Goal: Navigation & Orientation: Find specific page/section

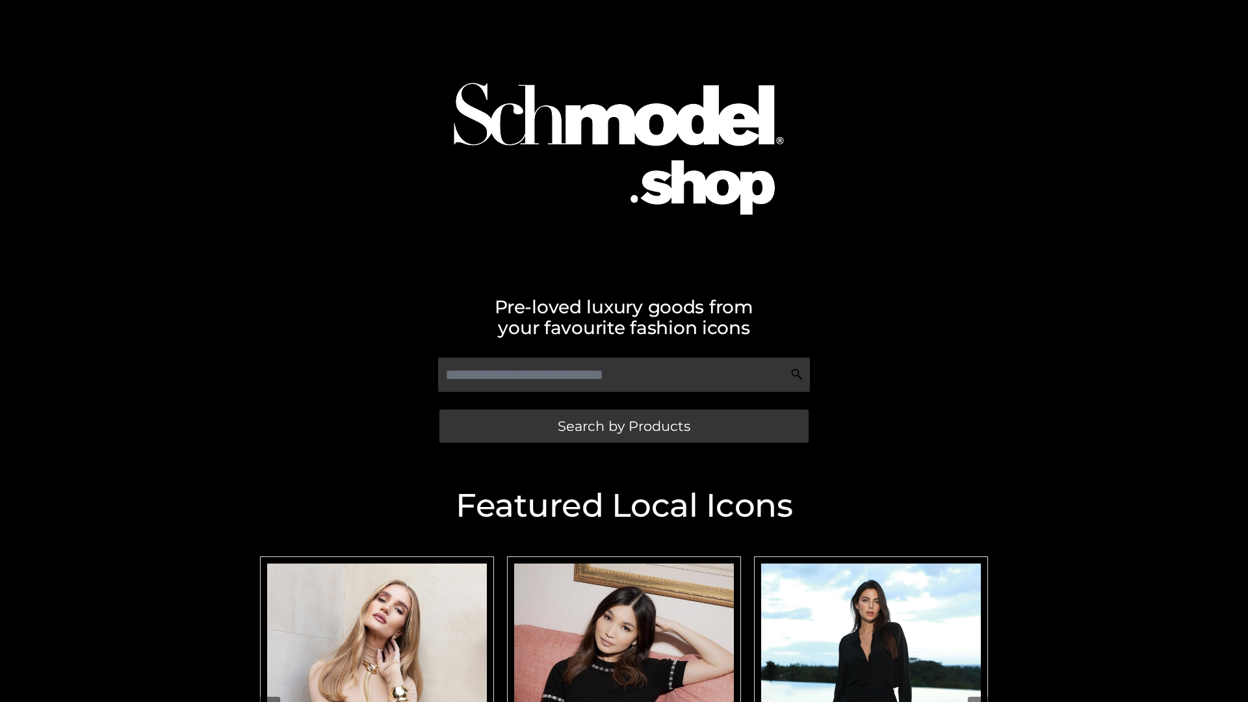
click at [623, 426] on span "Search by Products" at bounding box center [624, 426] width 133 height 14
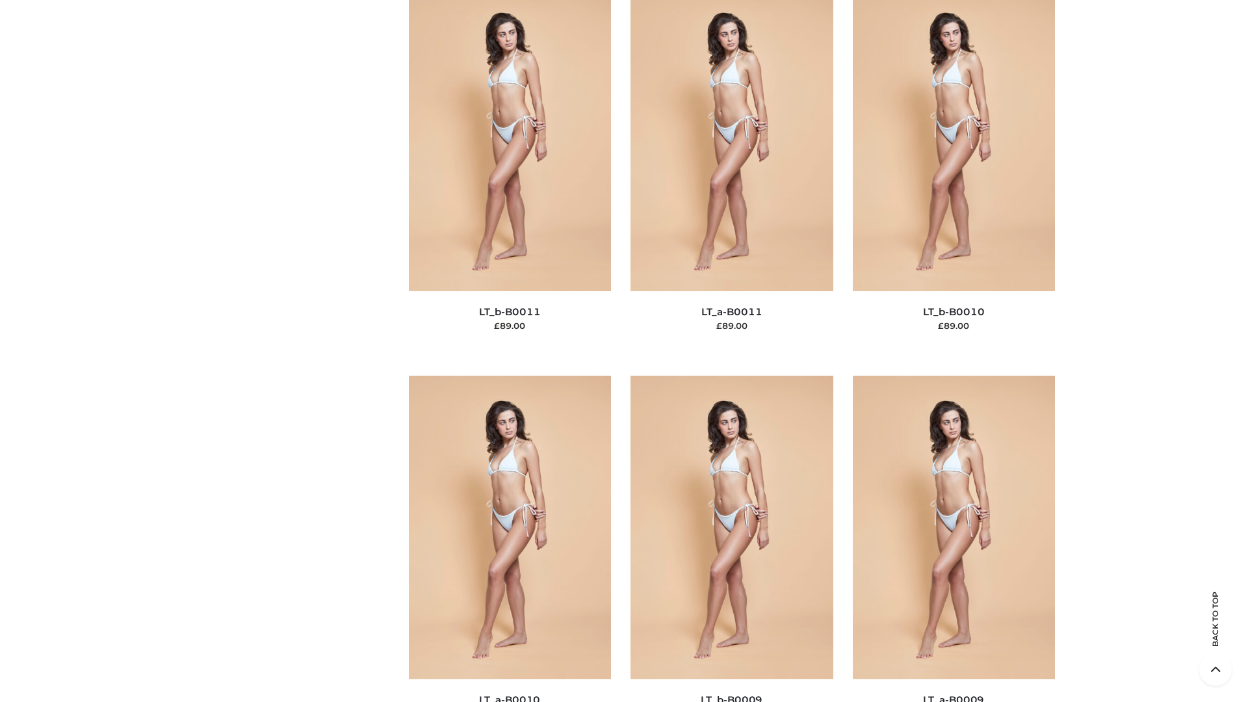
scroll to position [5836, 0]
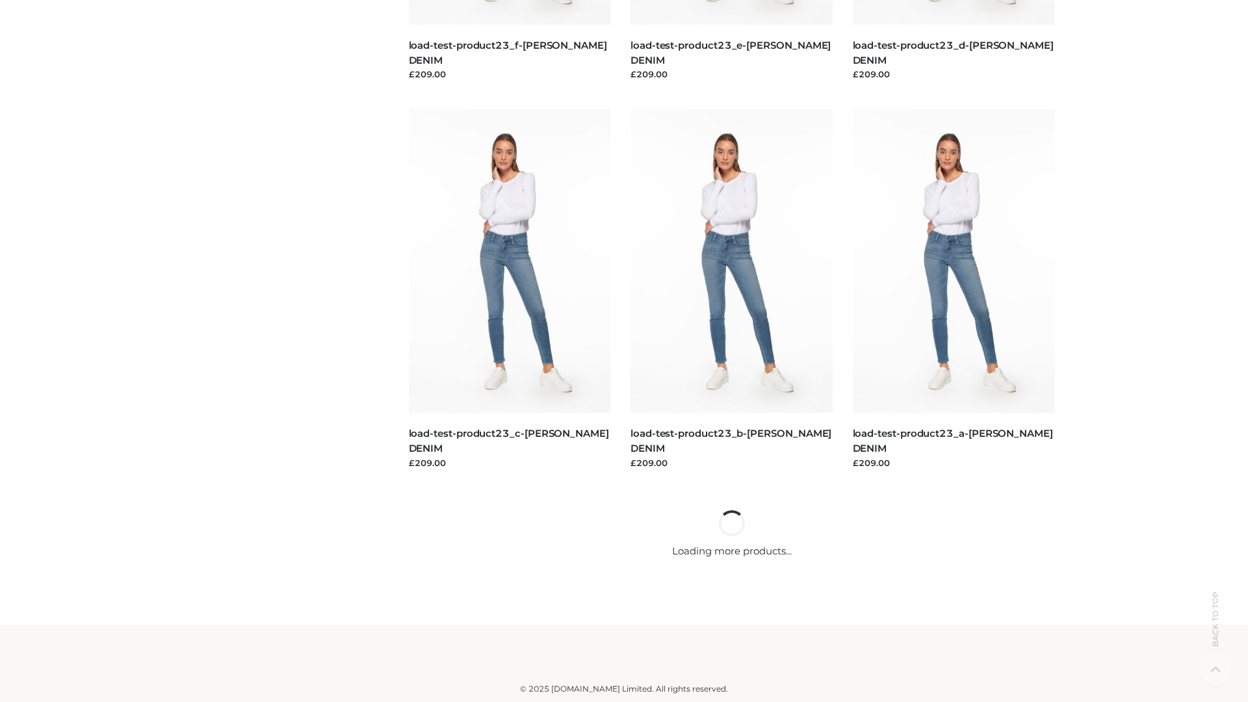
scroll to position [1140, 0]
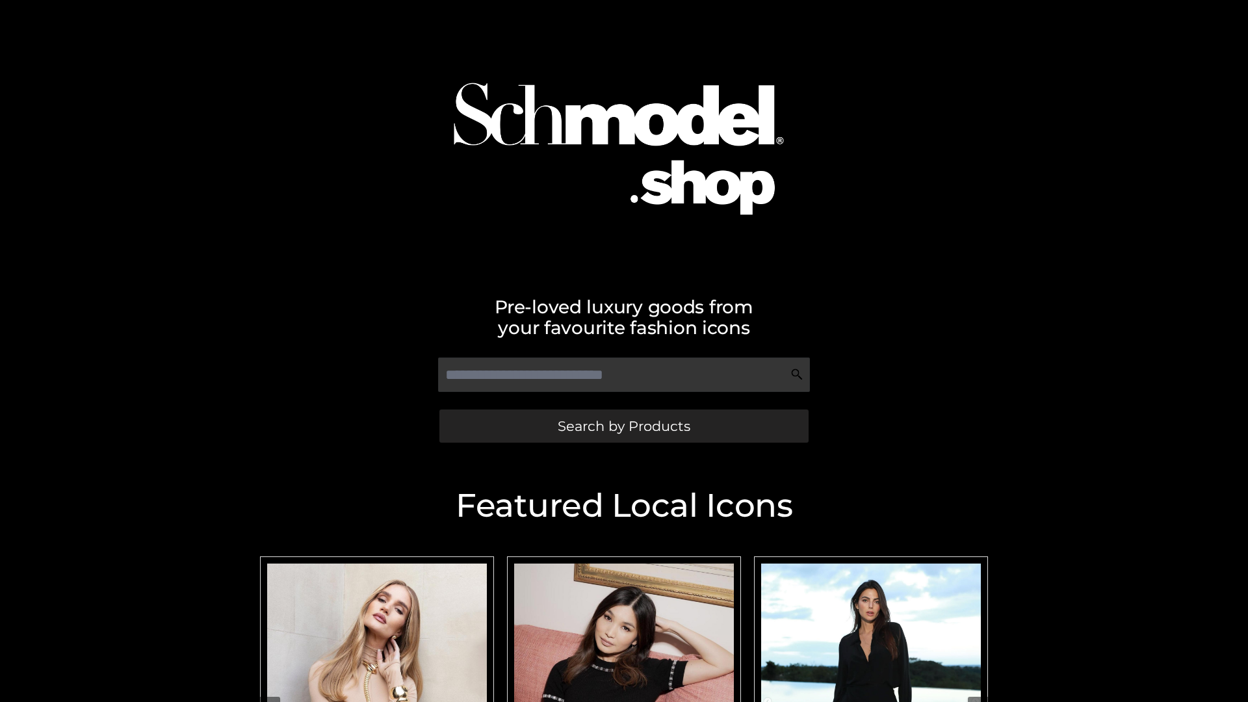
click at [623, 426] on span "Search by Products" at bounding box center [624, 426] width 133 height 14
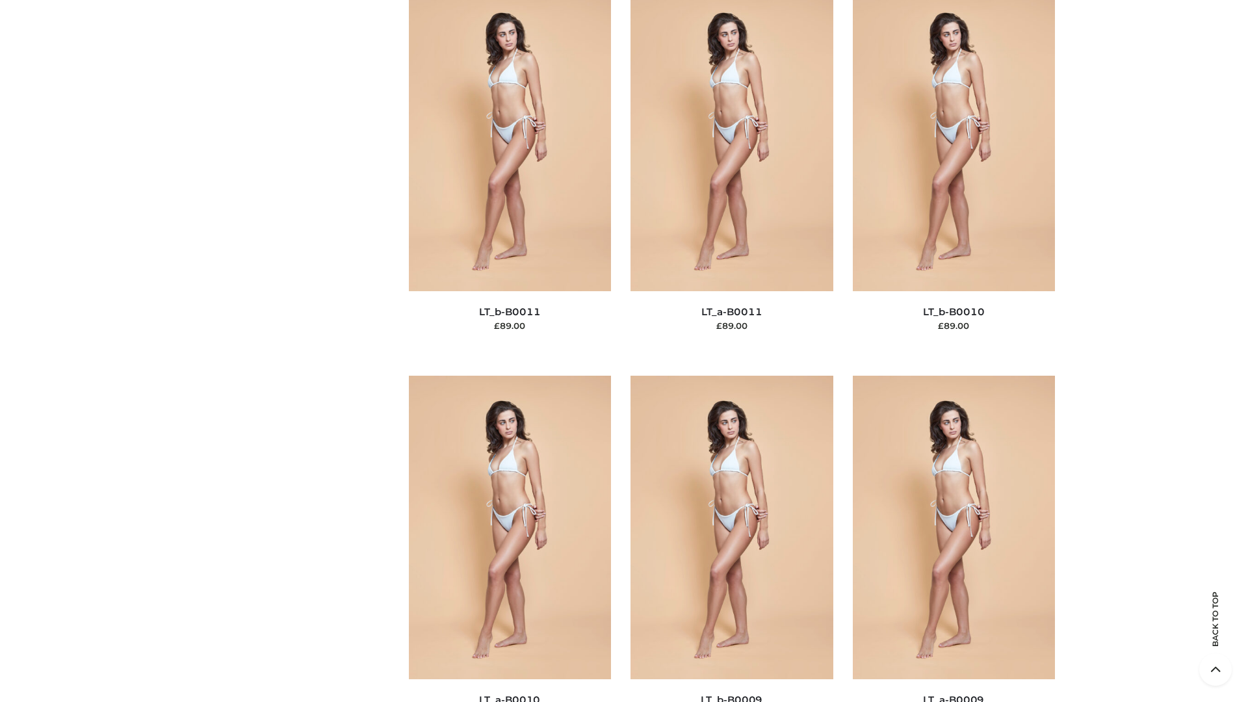
scroll to position [5836, 0]
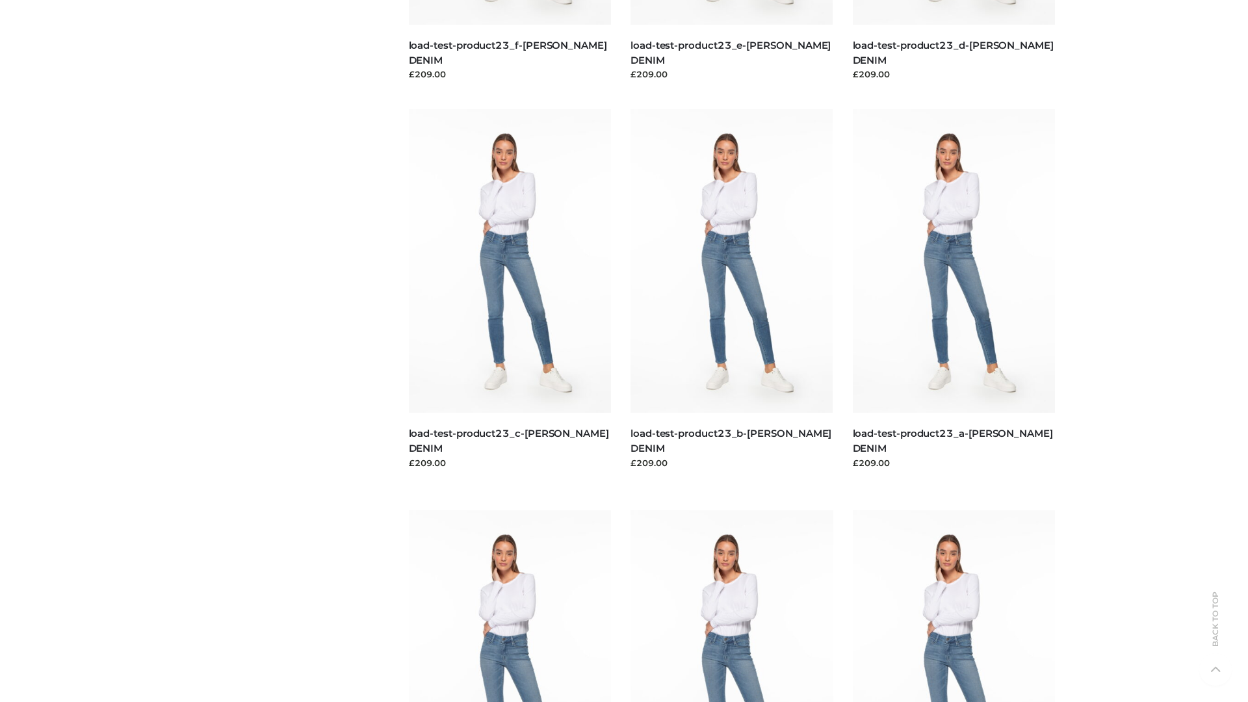
scroll to position [1140, 0]
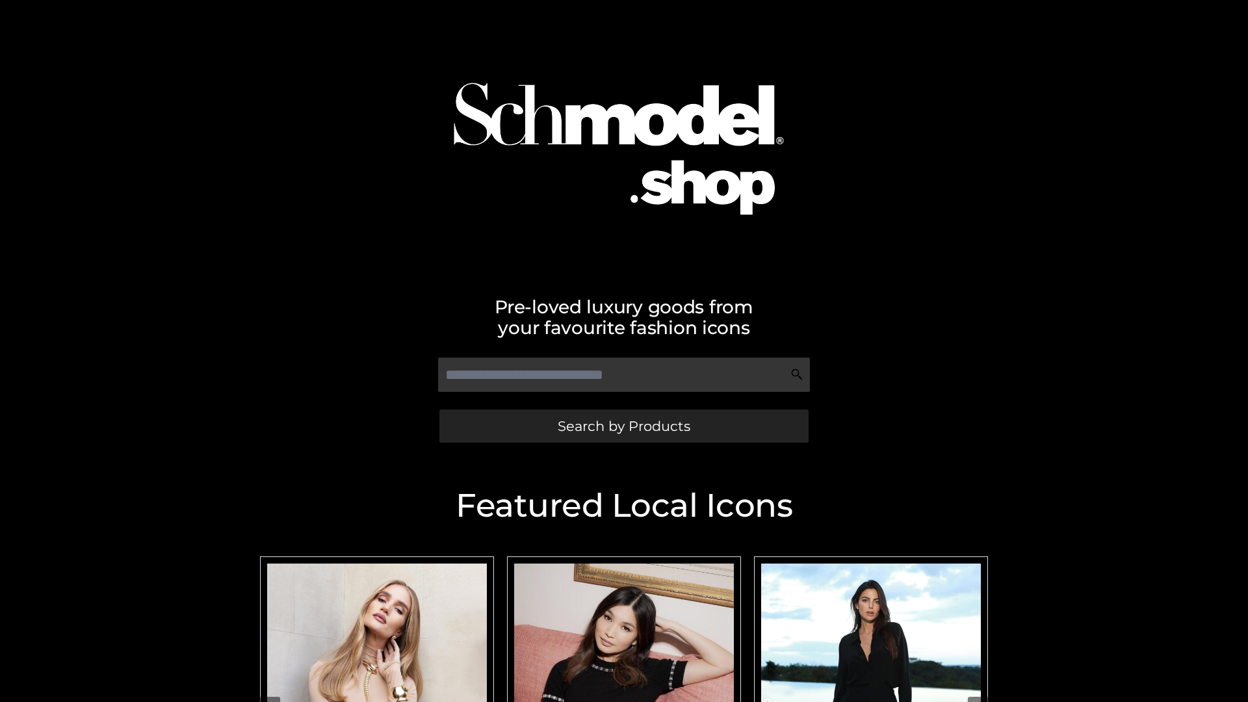
click at [623, 426] on span "Search by Products" at bounding box center [624, 426] width 133 height 14
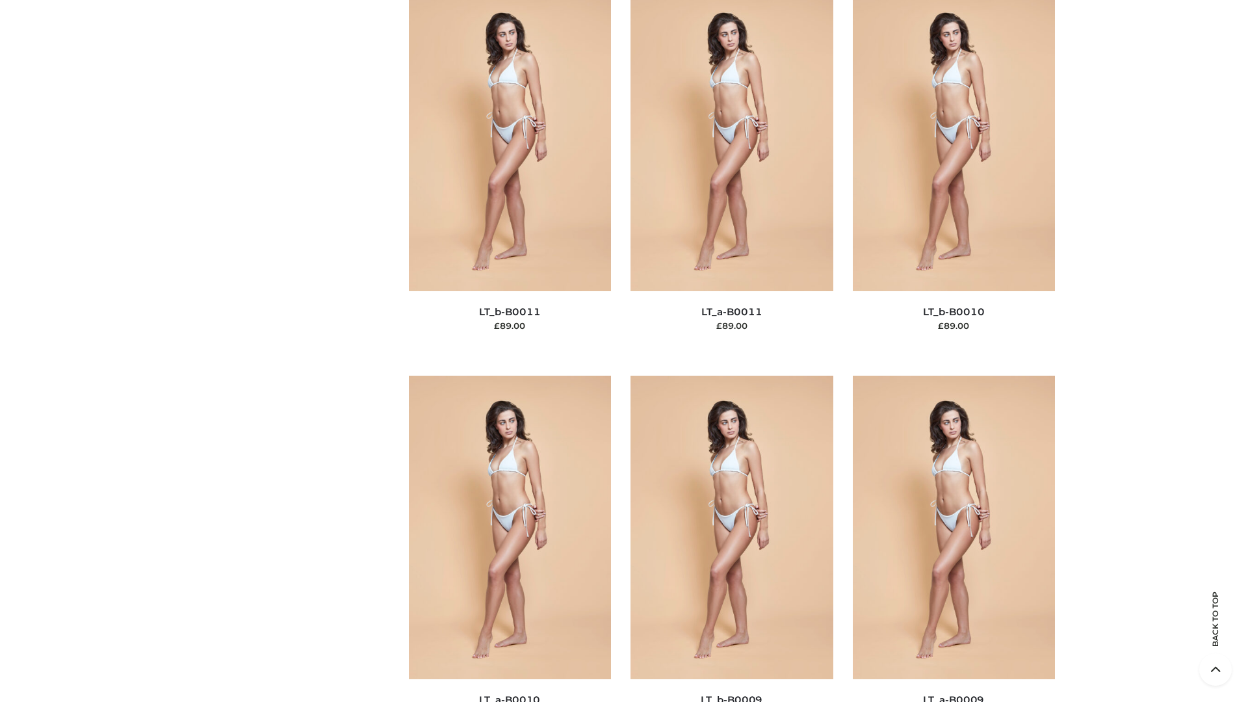
scroll to position [5836, 0]
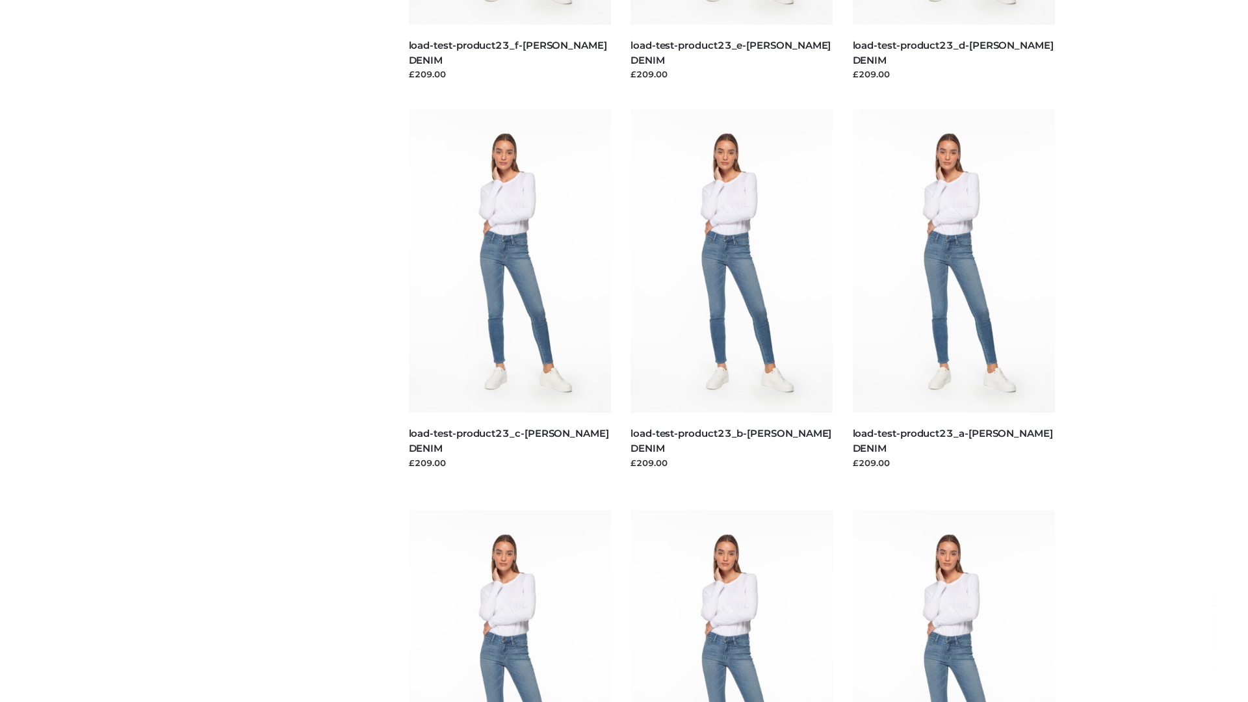
scroll to position [1140, 0]
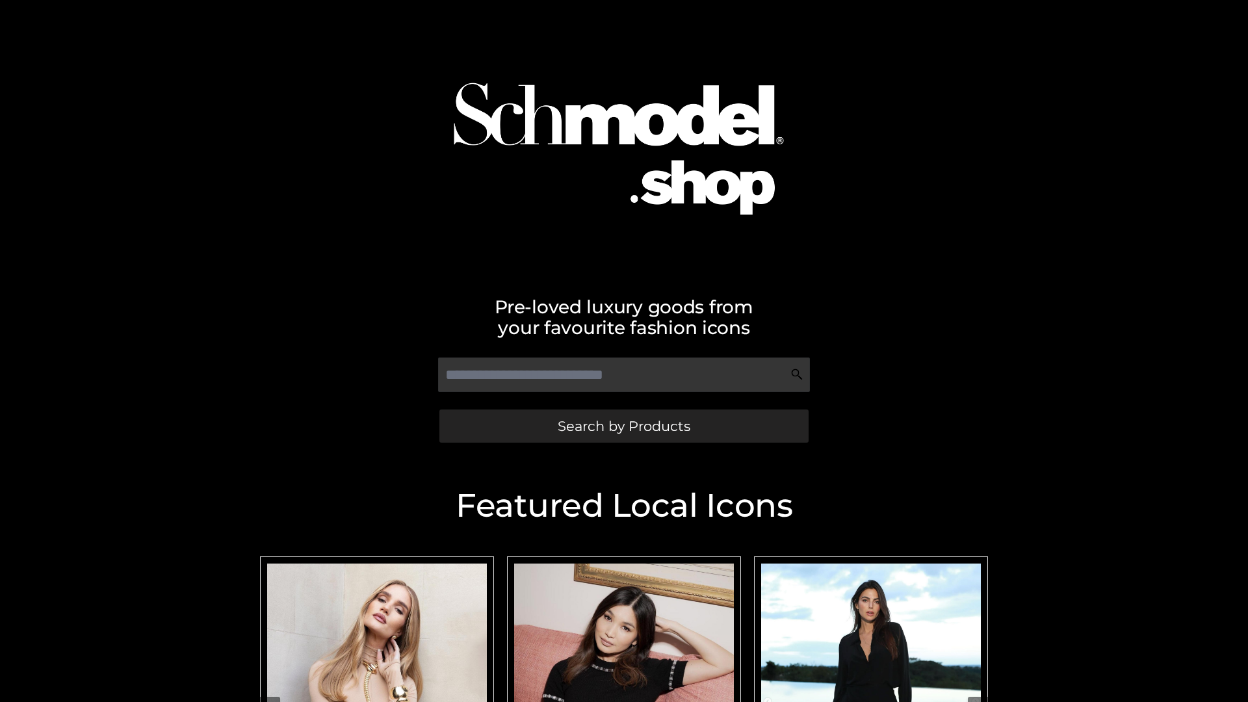
click at [623, 426] on span "Search by Products" at bounding box center [624, 426] width 133 height 14
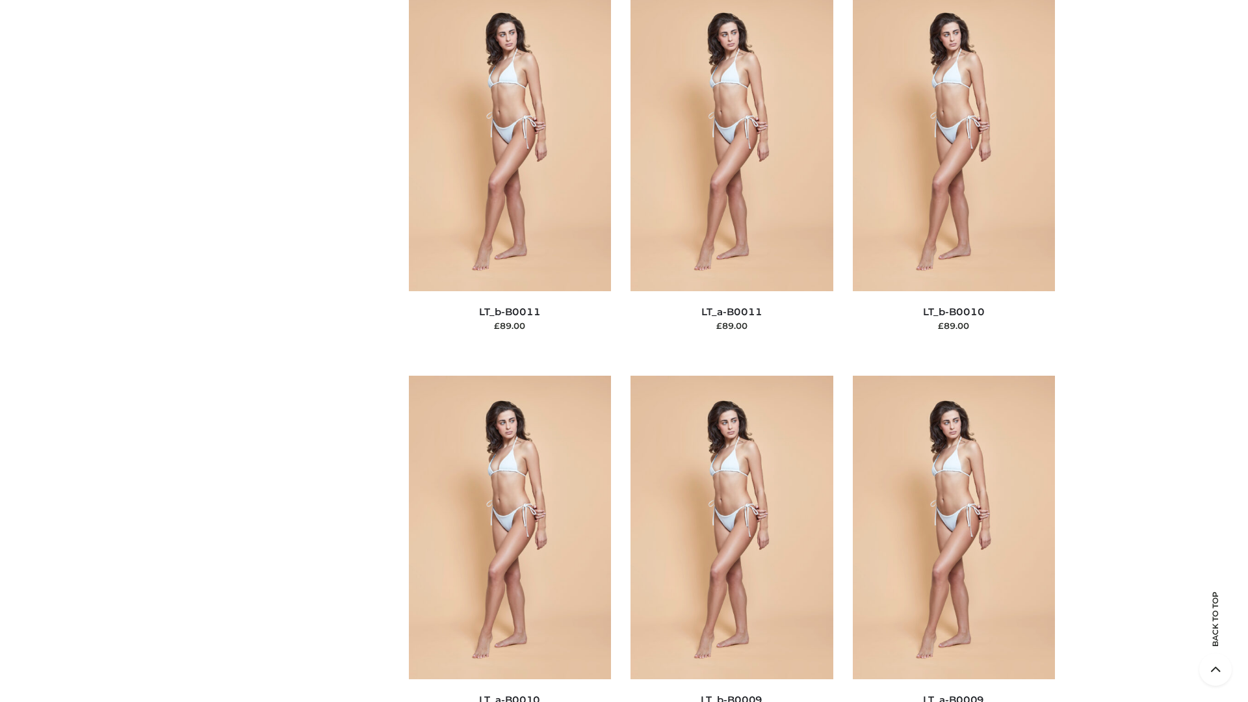
scroll to position [5836, 0]
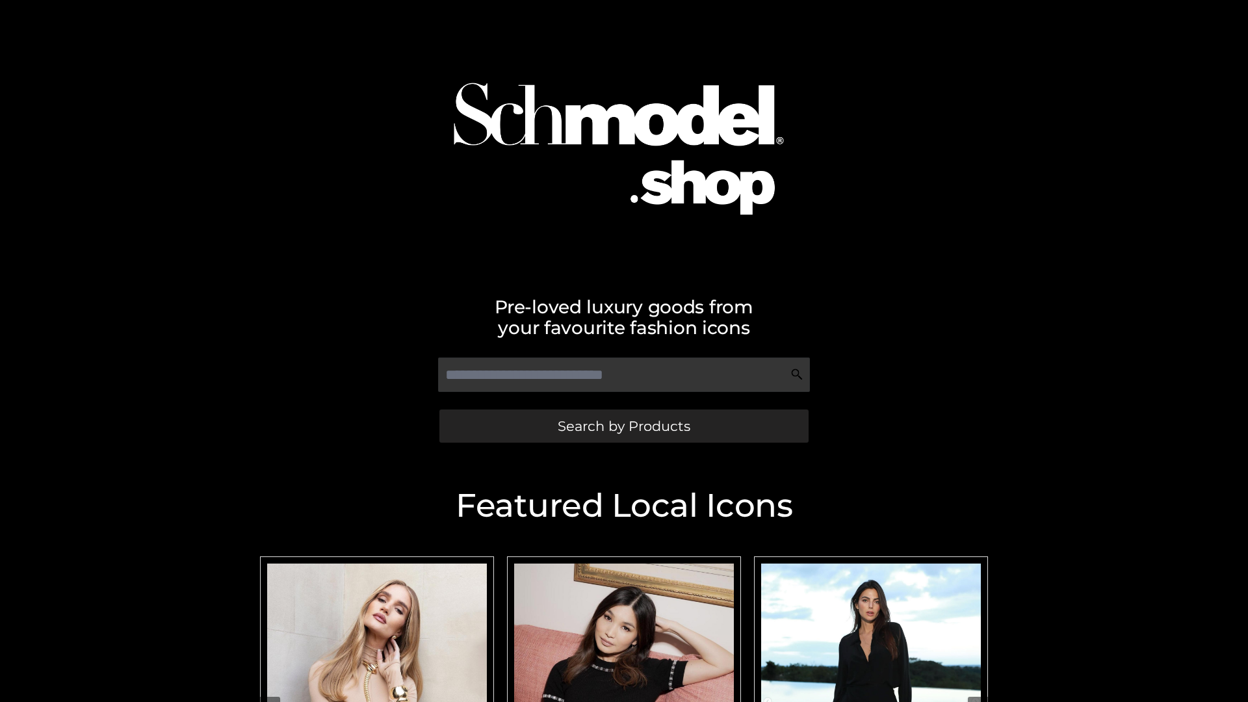
click at [623, 426] on span "Search by Products" at bounding box center [624, 426] width 133 height 14
